Goal: Task Accomplishment & Management: Complete application form

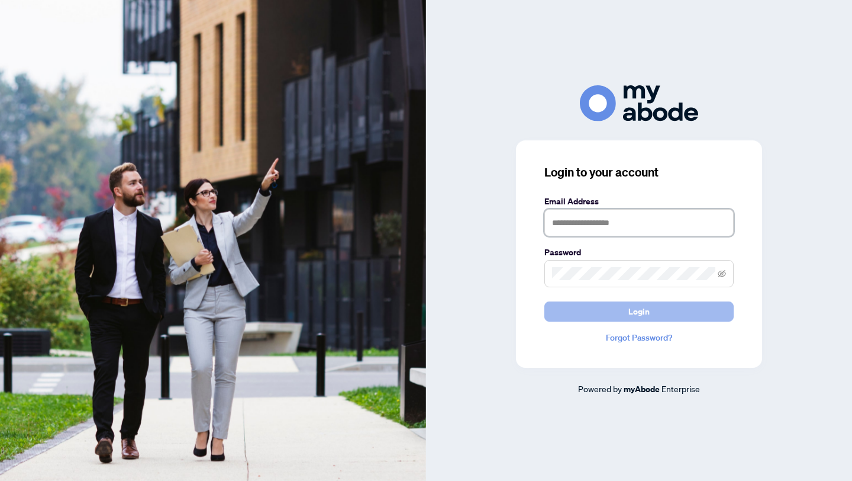
type input "**********"
click at [500, 310] on button "Login" at bounding box center [639, 311] width 189 height 20
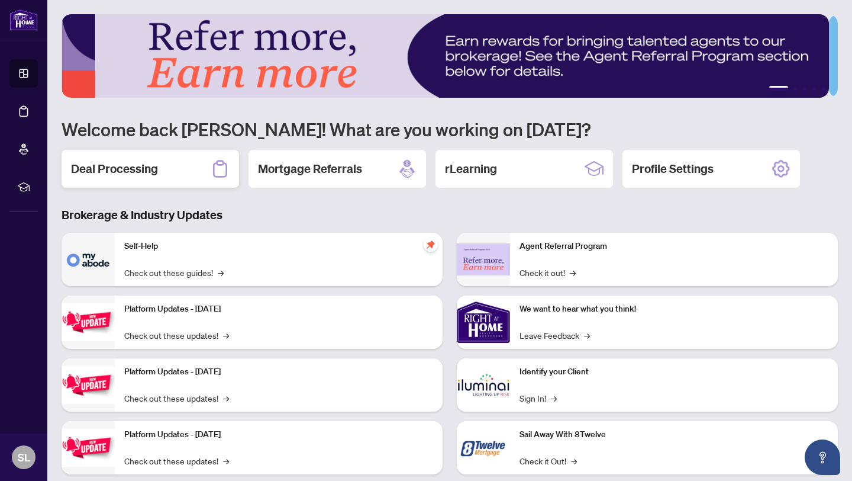
click at [148, 166] on h2 "Deal Processing" at bounding box center [114, 168] width 87 height 17
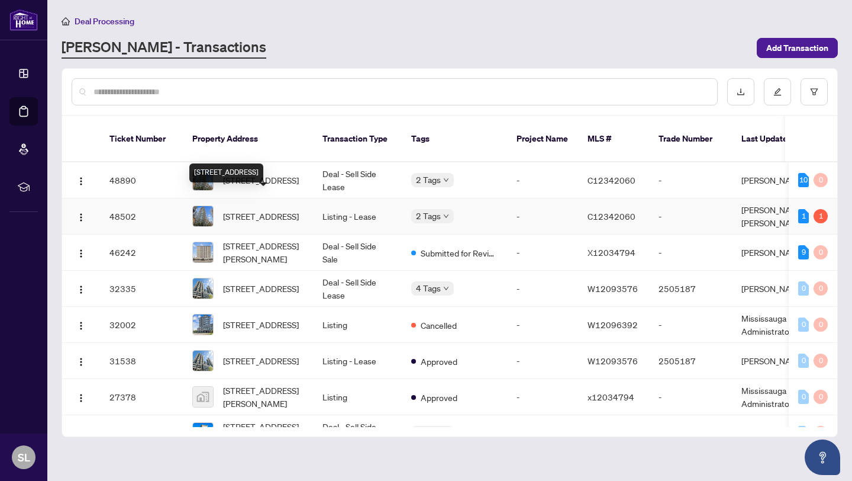
click at [278, 210] on span "[STREET_ADDRESS]" at bounding box center [261, 216] width 76 height 13
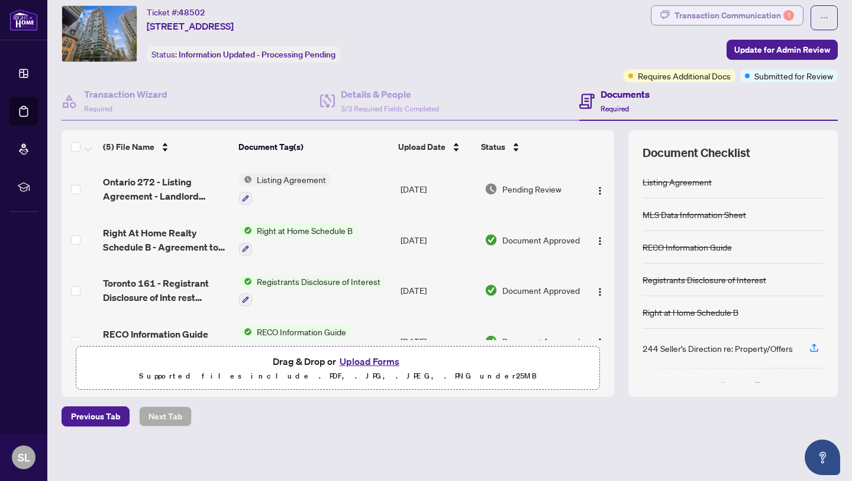
click at [720, 17] on div "Transaction Communication 1" at bounding box center [735, 15] width 120 height 19
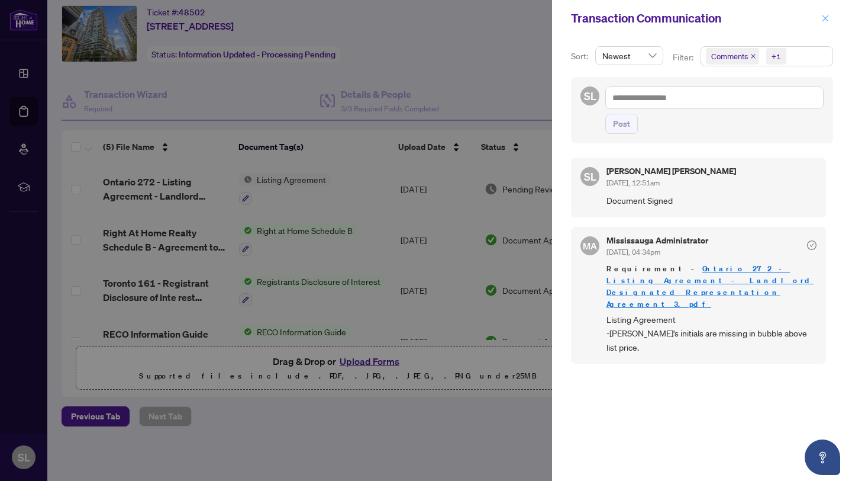
click at [826, 16] on icon "close" at bounding box center [826, 18] width 8 height 8
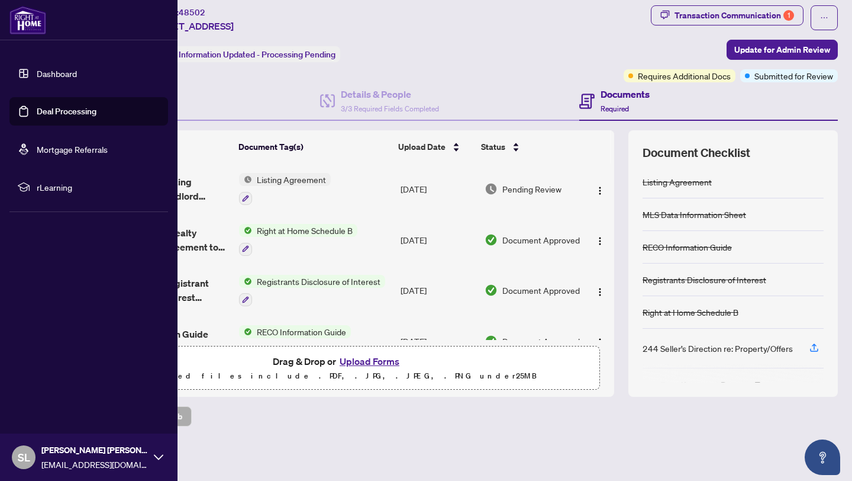
click at [61, 113] on link "Deal Processing" at bounding box center [67, 111] width 60 height 11
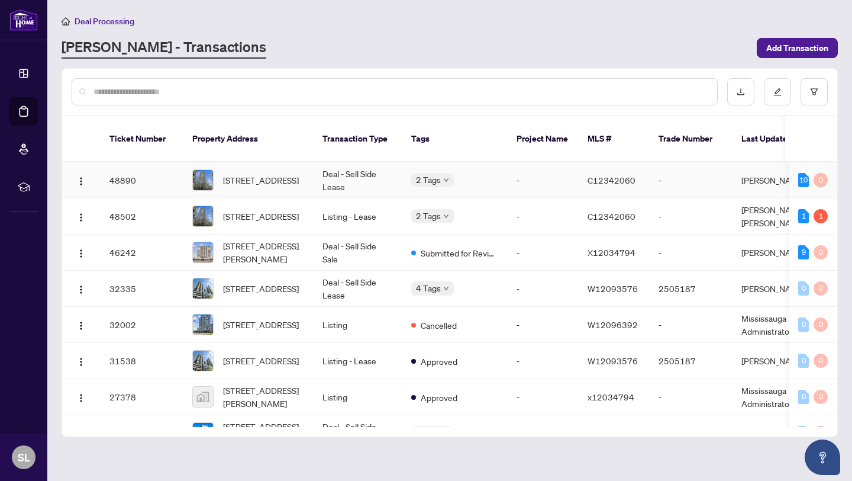
click at [338, 162] on td "Deal - Sell Side Lease" at bounding box center [357, 180] width 89 height 36
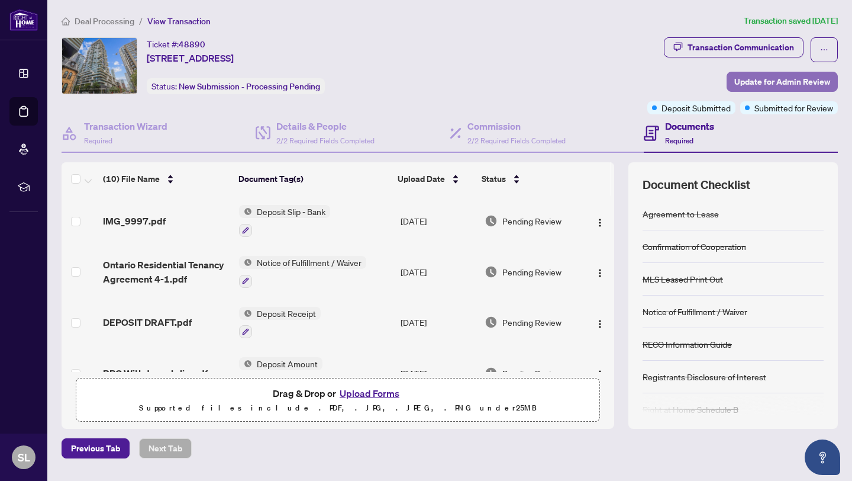
click at [739, 86] on span "Update for Admin Review" at bounding box center [783, 81] width 96 height 19
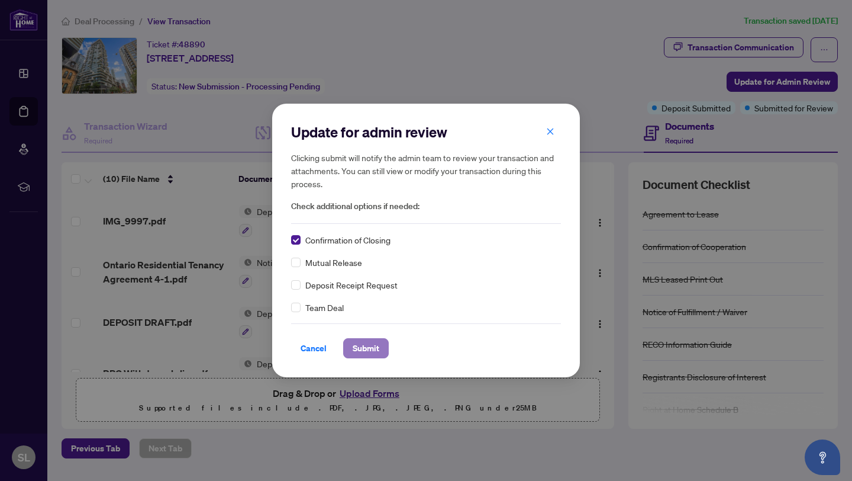
click at [376, 352] on span "Submit" at bounding box center [366, 348] width 27 height 19
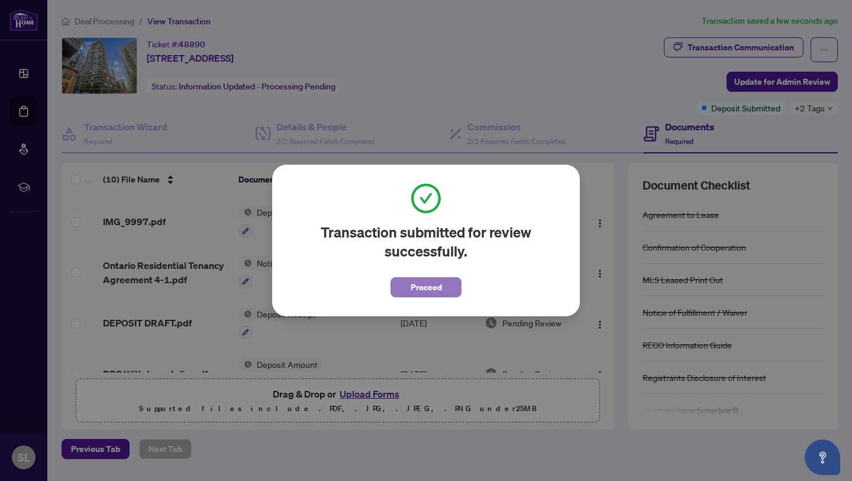
click at [432, 290] on span "Proceed" at bounding box center [426, 287] width 31 height 19
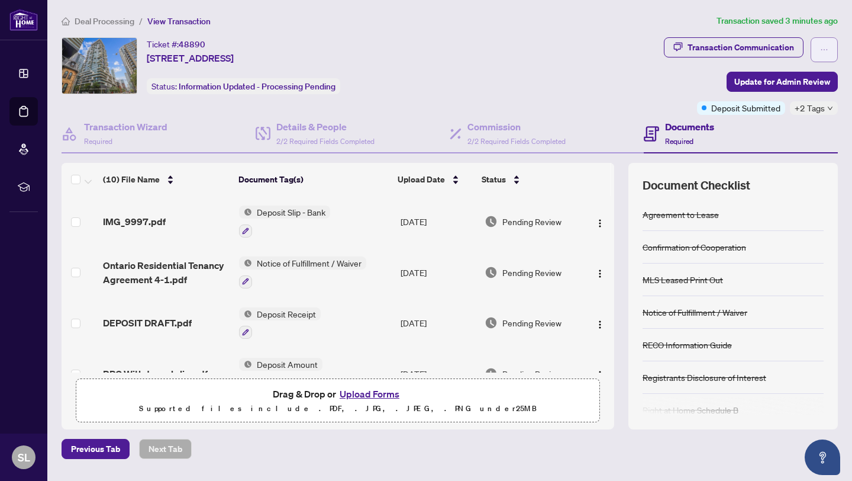
click at [820, 53] on span "button" at bounding box center [824, 49] width 8 height 19
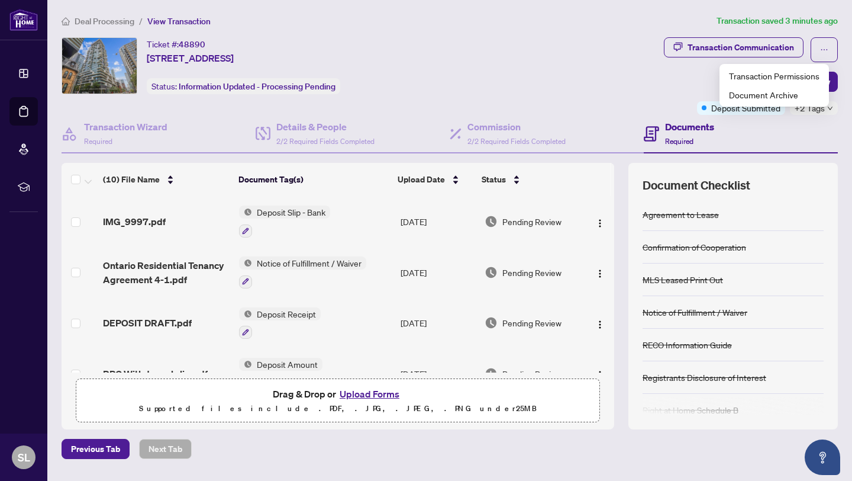
click at [552, 85] on div "Ticket #: 48890 [STREET_ADDRESS] Status: Information Updated - Processing Pendi…" at bounding box center [361, 65] width 598 height 57
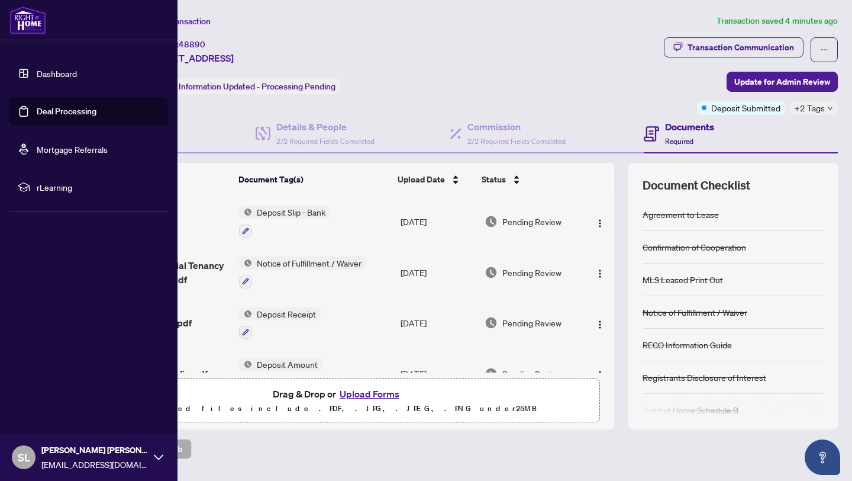
click at [38, 76] on link "Dashboard" at bounding box center [57, 73] width 40 height 11
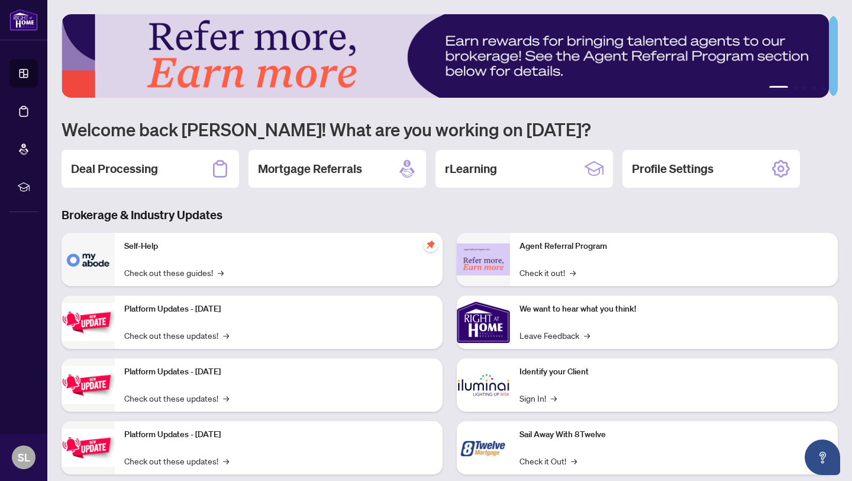
click at [598, 50] on img at bounding box center [446, 55] width 768 height 83
